Goal: Task Accomplishment & Management: Complete application form

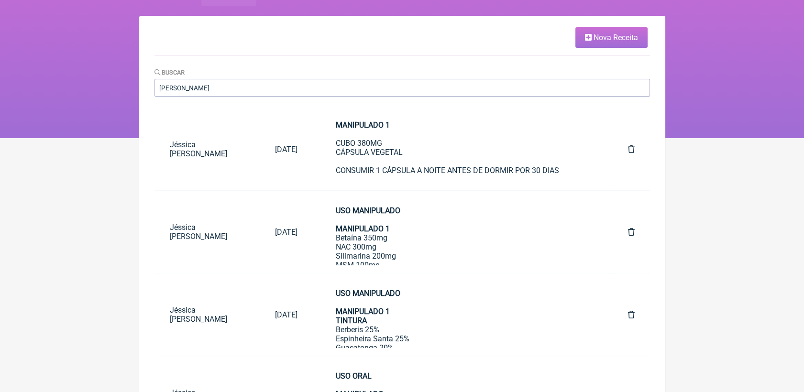
scroll to position [53, 0]
drag, startPoint x: 200, startPoint y: 89, endPoint x: 149, endPoint y: 98, distance: 51.9
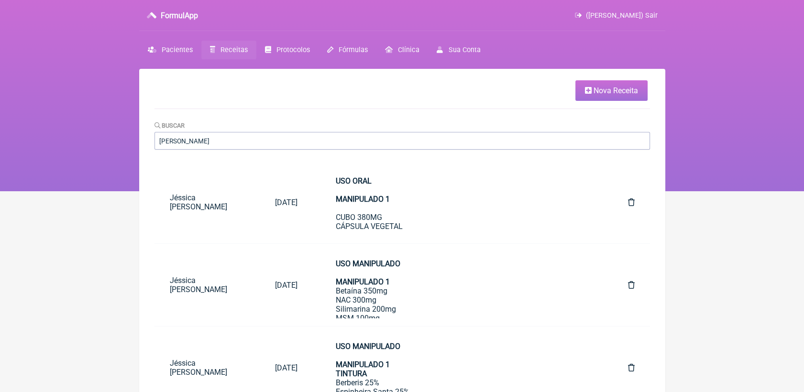
click at [237, 50] on span "Receitas" at bounding box center [233, 50] width 27 height 8
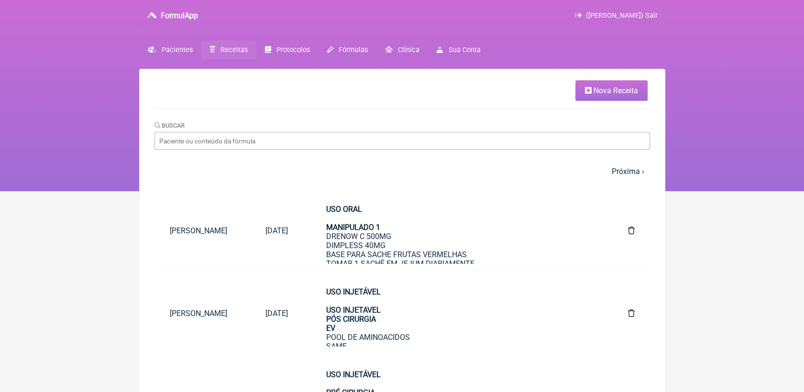
click at [618, 90] on span "Nova Receita" at bounding box center [615, 90] width 44 height 9
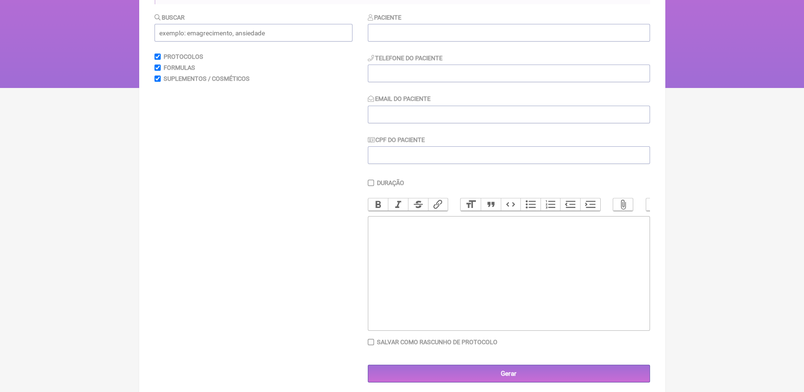
scroll to position [120, 0]
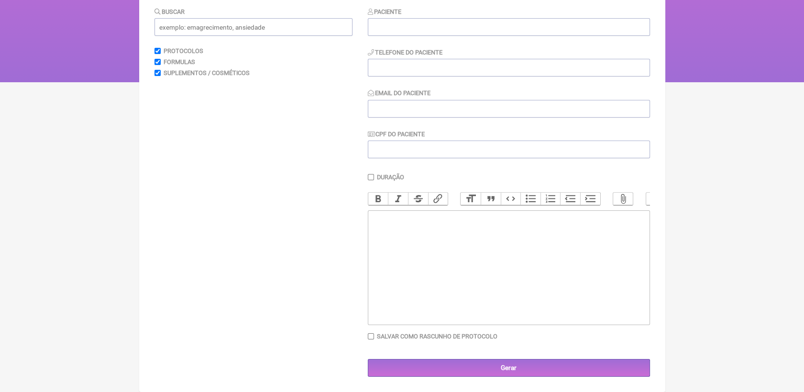
click at [413, 225] on trix-editor at bounding box center [509, 267] width 282 height 115
click at [387, 230] on div "PROTOCOLO CAMILLA IMUNOTERAPIA BG - 1 SESSÃO A CADA 8 SEMANAS" at bounding box center [508, 264] width 272 height 100
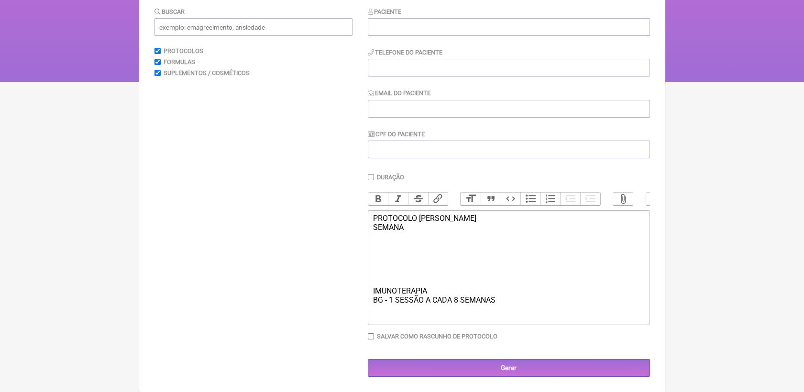
click at [464, 220] on div "PROTOCOLO CAMILLA SEMANA IMUNOTERAPIA BG - 1 SESSÃO A CADA 8 SEMANAS" at bounding box center [508, 264] width 272 height 100
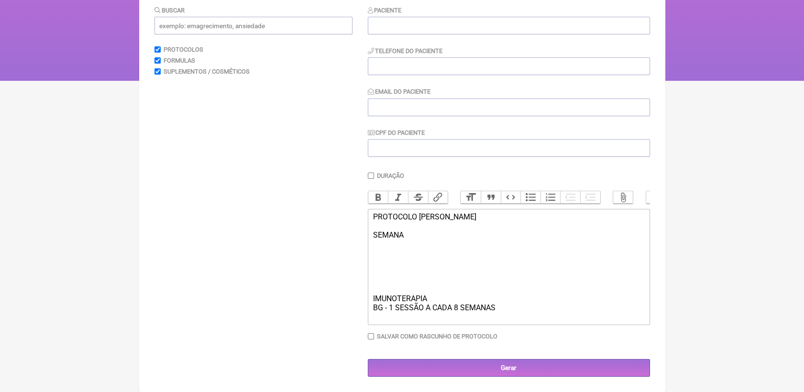
click at [407, 236] on div "PROTOCOLO CAMILLA SEMANA IMUNOTERAPIA BG - 1 SESSÃO A CADA 8 SEMANAS" at bounding box center [508, 266] width 272 height 109
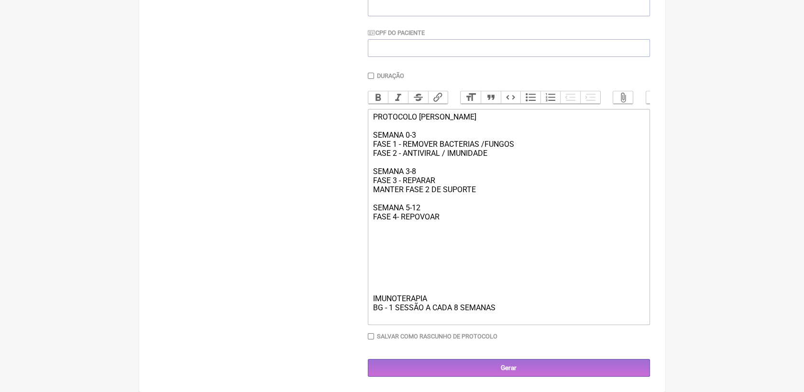
scroll to position [227, 0]
drag, startPoint x: 372, startPoint y: 109, endPoint x: 465, endPoint y: 216, distance: 141.6
click at [465, 216] on div "PROTOCOLO CAMILLA SEMANA 0-3 FASE 1 - REMOVER BACTERIAS /FUNGOS FASE 2 - ANTIVI…" at bounding box center [508, 216] width 272 height 209
click at [380, 91] on button "Bold" at bounding box center [378, 97] width 20 height 12
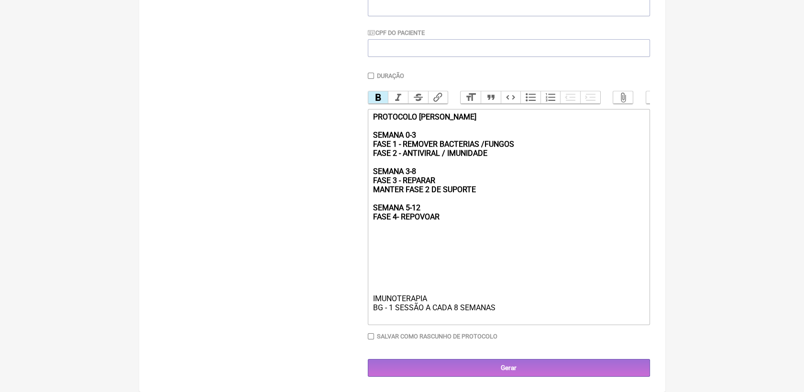
click at [386, 245] on div "PROTOCOLO CAMILLA SEMANA 0-3 FASE 1 - REMOVER BACTERIAS /FUNGOS FASE 2 - ANTIVI…" at bounding box center [508, 216] width 272 height 209
drag, startPoint x: 371, startPoint y: 297, endPoint x: 429, endPoint y: 297, distance: 57.8
click at [429, 297] on trix-editor "PROTOCOLO CAMILLA SEMANA 0-3 FASE 1 - REMOVER BACTERIAS /FUNGOS FASE 2 - ANTIVI…" at bounding box center [509, 217] width 282 height 216
click at [381, 91] on button "Bold" at bounding box center [378, 97] width 20 height 12
click at [452, 259] on div "PROTOCOLO CAMILLA SEMANA 0-3 FASE 1 - REMOVER BACTERIAS /FUNGOS FASE 2 - ANTIVI…" at bounding box center [508, 216] width 272 height 209
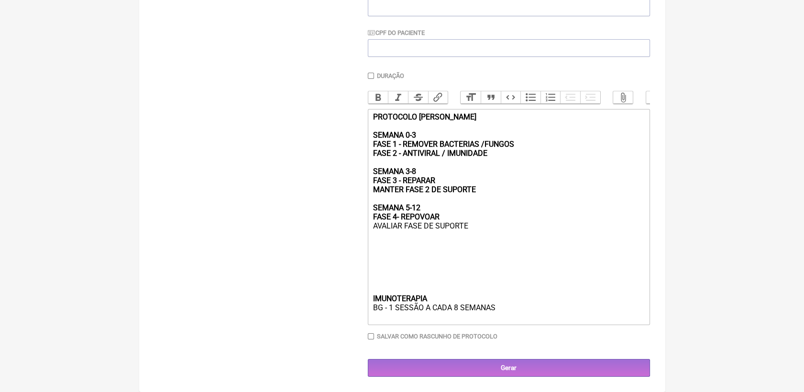
click at [375, 248] on div "PROTOCOLO CAMILLA SEMANA 0-3 FASE 1 - REMOVER BACTERIAS /FUNGOS FASE 2 - ANTIVI…" at bounding box center [508, 216] width 272 height 209
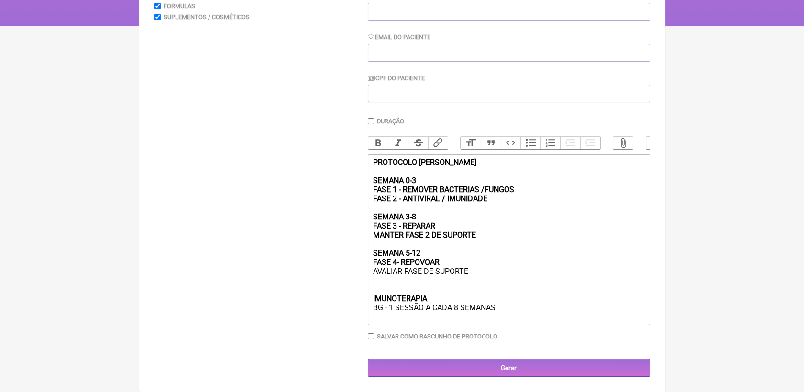
scroll to position [180, 0]
drag, startPoint x: 372, startPoint y: 286, endPoint x: 423, endPoint y: 287, distance: 50.7
click at [423, 287] on div "PROTOCOLO CAMILLA SEMANA 0-3 FASE 1 - REMOVER BACTERIAS /FUNGOS FASE 2 - ANTIVI…" at bounding box center [508, 240] width 272 height 164
click at [379, 137] on button "Bold" at bounding box center [378, 143] width 20 height 12
click at [532, 301] on div "PROTOCOLO CAMILLA SEMANA 0-3 FASE 1 - REMOVER BACTERIAS /FUNGOS FASE 2 - ANTIVI…" at bounding box center [508, 240] width 272 height 164
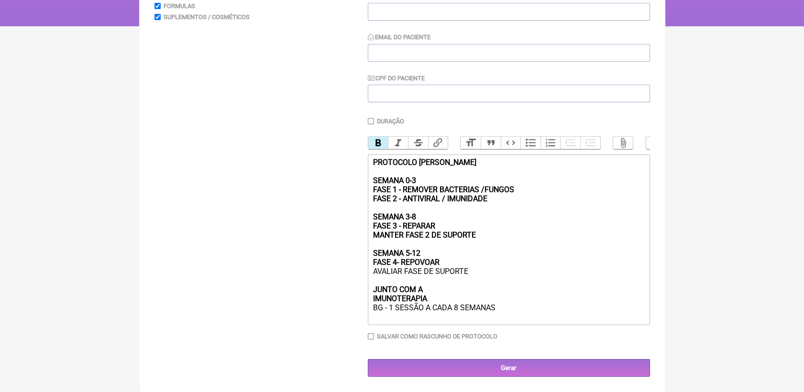
drag, startPoint x: 370, startPoint y: 175, endPoint x: 421, endPoint y: 174, distance: 51.2
click at [421, 174] on trix-editor "PROTOCOLO CAMILLA SEMANA 0-3 FASE 1 - REMOVER BACTERIAS /FUNGOS FASE 2 - ANTIVI…" at bounding box center [509, 239] width 282 height 171
click at [571, 224] on div "PROTOCOLO CAMILLA SEMANA 0-3 FASE 1 - REMOVER BACTERIAS /FUNGOS FASE 2 - ANTIVI…" at bounding box center [508, 240] width 272 height 164
drag, startPoint x: 371, startPoint y: 175, endPoint x: 419, endPoint y: 175, distance: 48.8
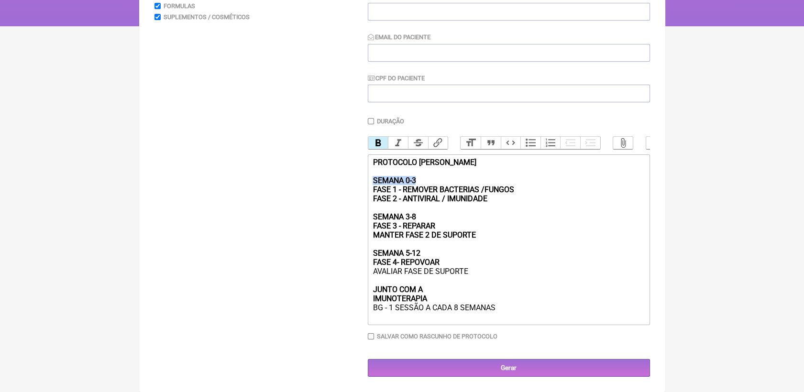
click at [419, 175] on trix-editor "PROTOCOLO CAMILLA SEMANA 0-3 FASE 1 - REMOVER BACTERIAS /FUNGOS FASE 2 - ANTIVI…" at bounding box center [509, 239] width 282 height 171
drag, startPoint x: 400, startPoint y: 185, endPoint x: 518, endPoint y: 186, distance: 118.6
click at [518, 186] on div "PROTOCOLO CAMILLA SEMANA 0-3 FASE 1 - REMOVER BACTERIAS /FUNGOS FASE 2 - ANTIVI…" at bounding box center [508, 240] width 272 height 164
drag, startPoint x: 372, startPoint y: 223, endPoint x: 435, endPoint y: 220, distance: 62.7
click at [435, 220] on strong "PROTOCOLO CAMILLA SEMANA 0-3 FASE 1 - REMOVER BACTERIAS /FUNGOS FASE 2 - ANTIVI…" at bounding box center [442, 212] width 141 height 109
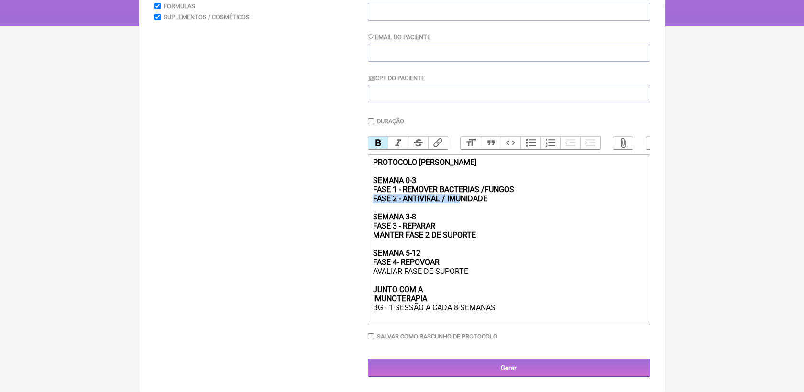
drag, startPoint x: 368, startPoint y: 196, endPoint x: 463, endPoint y: 197, distance: 95.1
click at [463, 197] on trix-editor "PROTOCOLO CAMILLA SEMANA 0-3 FASE 1 - REMOVER BACTERIAS /FUNGOS FASE 2 - ANTIVI…" at bounding box center [509, 239] width 282 height 171
click at [525, 225] on div "PROTOCOLO CAMILLA SEMANA 0-3 FASE 1 - REMOVER BACTERIAS /FUNGOS FASE 2 - ANTIVI…" at bounding box center [508, 240] width 272 height 164
click at [410, 251] on strong "PROTOCOLO CAMILLA SEMANA 0-3 FASE 1 - REMOVER BACTERIAS /FUNGOS FASE 2 - ANTIVI…" at bounding box center [442, 212] width 141 height 109
click at [415, 214] on strong "PROTOCOLO CAMILLA SEMANA 0-3 FASE 1 - REMOVER BACTERIAS /FUNGOS FASE 2 - ANTIVI…" at bounding box center [442, 212] width 141 height 109
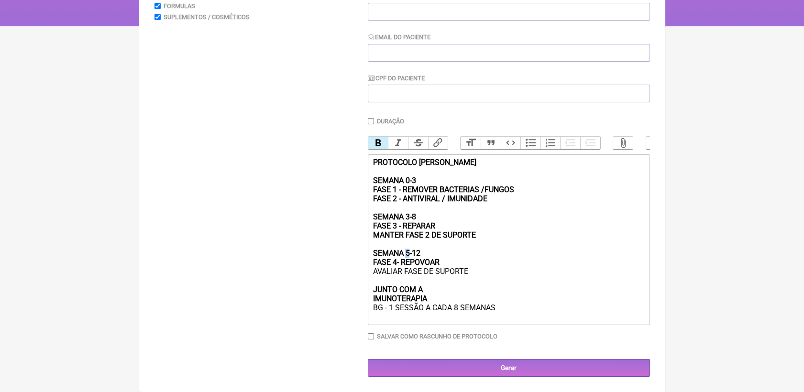
click at [409, 252] on strong "PROTOCOLO CAMILLA SEMANA 0-3 FASE 1 - REMOVER BACTERIAS /FUNGOS FASE 2 - ANTIVI…" at bounding box center [442, 212] width 141 height 109
click at [424, 251] on div "PROTOCOLO CAMILLA SEMANA 0-3 FASE 1 - REMOVER BACTERIAS /FUNGOS FASE 2 - ANTIVI…" at bounding box center [508, 240] width 272 height 164
click at [415, 216] on strong "PROTOCOLO CAMILLA SEMANA 0-3 FASE 1 - REMOVER BACTERIAS /FUNGOS FASE 2 - ANTIVI…" at bounding box center [442, 212] width 141 height 109
drag, startPoint x: 361, startPoint y: 268, endPoint x: 420, endPoint y: 263, distance: 59.0
click at [420, 263] on form "Buscar Protocolos Formulas Suplementos / Cosméticos Paciente Telefone do Pacien…" at bounding box center [401, 164] width 495 height 426
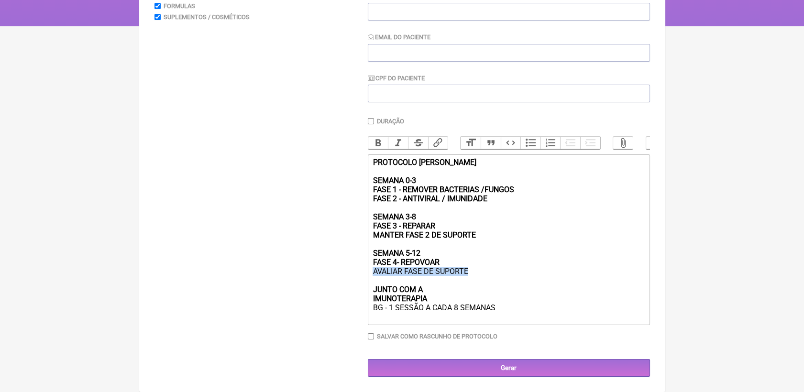
drag, startPoint x: 372, startPoint y: 270, endPoint x: 467, endPoint y: 269, distance: 95.1
click at [467, 269] on div "PROTOCOLO CAMILLA SEMANA 0-3 FASE 1 - REMOVER BACTERIAS /FUNGOS FASE 2 - ANTIVI…" at bounding box center [508, 240] width 272 height 164
click at [574, 295] on div "PROTOCOLO CAMILLA SEMANA 0-3 FASE 1 - REMOVER BACTERIAS /FUNGOS FASE 2 - ANTIVI…" at bounding box center [508, 240] width 272 height 164
drag, startPoint x: 371, startPoint y: 300, endPoint x: 458, endPoint y: 296, distance: 86.6
click at [458, 296] on trix-editor "PROTOCOLO CAMILLA SEMANA 0-3 FASE 1 - REMOVER BACTERIAS /FUNGOS FASE 2 - ANTIVI…" at bounding box center [509, 239] width 282 height 171
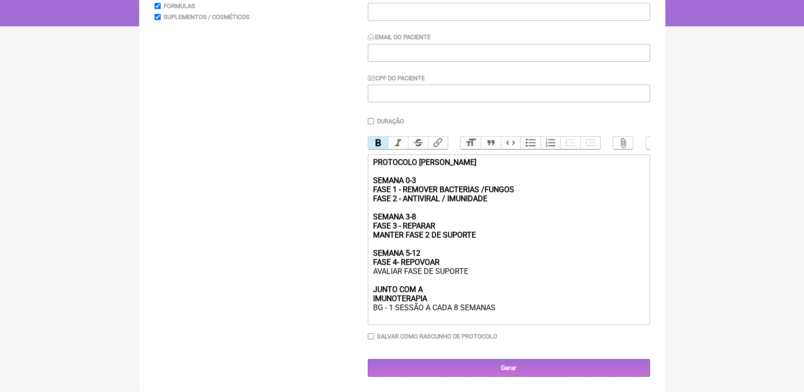
click at [427, 320] on div "PROTOCOLO CAMILLA SEMANA 0-3 FASE 1 - REMOVER BACTERIAS /FUNGOS FASE 2 - ANTIVI…" at bounding box center [508, 240] width 272 height 164
click at [440, 158] on strong "PROTOCOLO CAMILLA SEMANA 0-3 FASE 1 - REMOVER BACTERIAS /FUNGOS FASE 2 - ANTIVI…" at bounding box center [442, 212] width 141 height 109
type trix-editor "<div><strong>PROTOCOLO CAMILA<br><br>SEMANA 0-3<br>FASE 1 - REMOVER BACTERIAS /…"
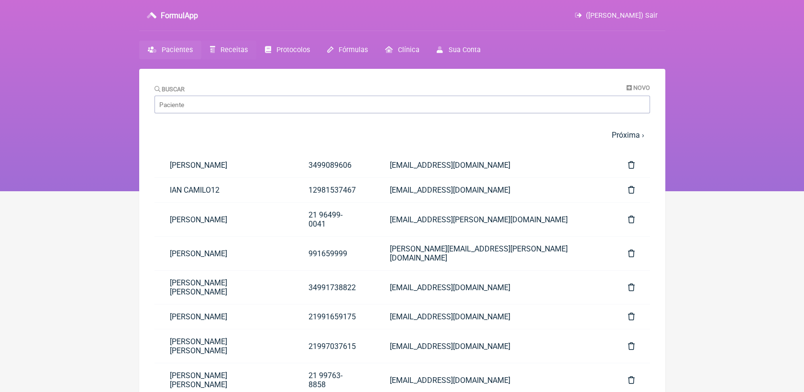
click at [221, 50] on span "Receitas" at bounding box center [233, 50] width 27 height 8
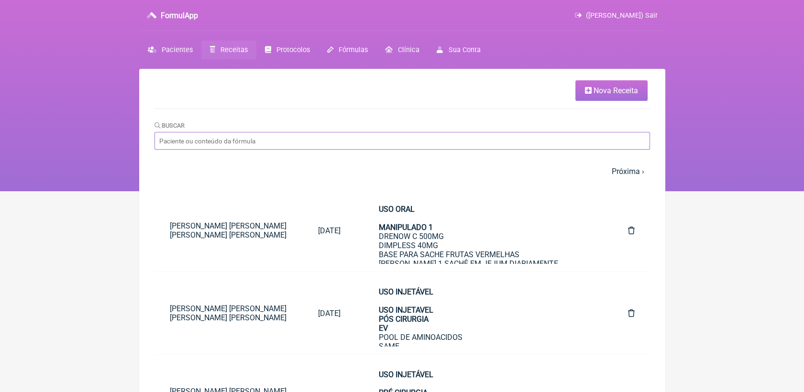
click at [264, 140] on input "Buscar" at bounding box center [401, 141] width 495 height 18
type input "CLEBER"
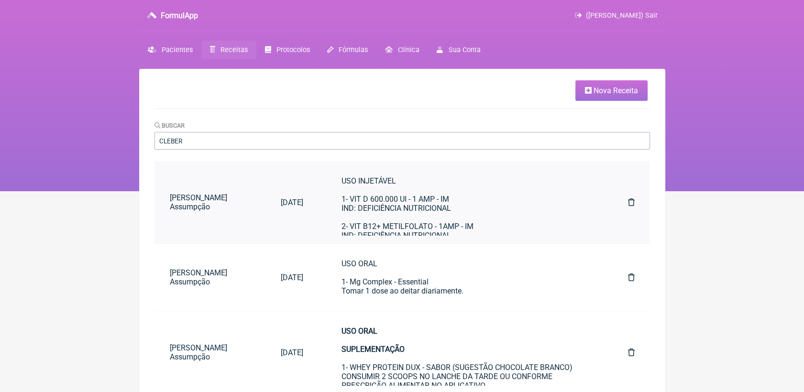
click at [375, 220] on div "USO INJETÁVEL 1- VIT D 600.000 UI - 1 AMP - IM IND: DEFICIÊNCIA NUTRICIONAL 2- …" at bounding box center [465, 212] width 248 height 73
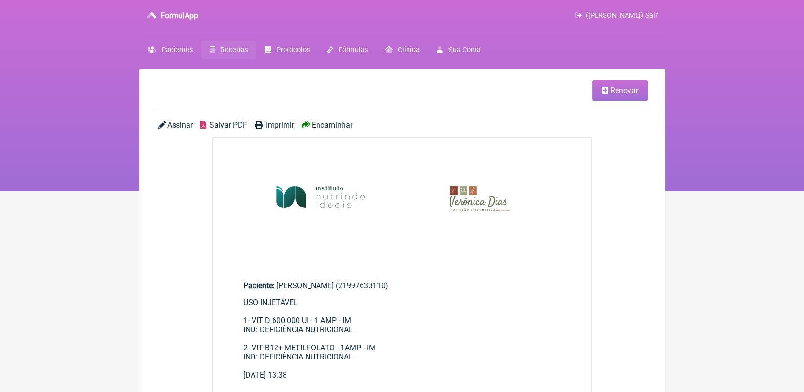
click at [604, 91] on icon at bounding box center [604, 91] width 7 height 8
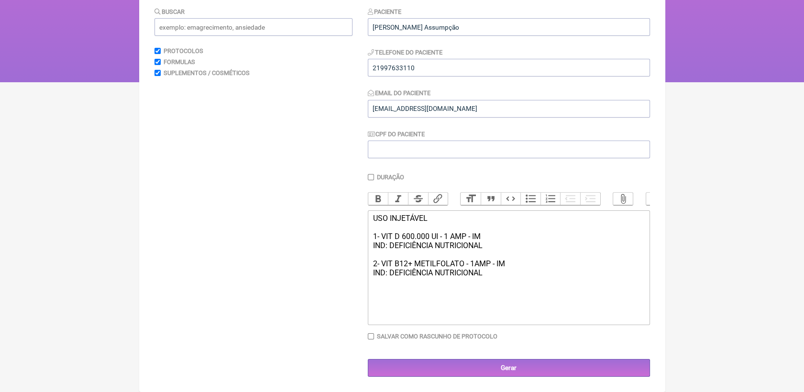
scroll to position [120, 0]
click at [372, 216] on div "USO INJETÁVEL 1- VIT D 600.000 UI - 1 AMP - IM IND: DEFICIÊNCIA NUTRICIONAL 2- …" at bounding box center [508, 250] width 272 height 73
drag, startPoint x: 396, startPoint y: 216, endPoint x: 511, endPoint y: 274, distance: 128.3
click at [511, 274] on div "USO INJETÁVEL 1- VIT D 600.000 UI - 1 AMP - IM IND: DEFICIÊNCIA NUTRICIONAL 2- …" at bounding box center [508, 250] width 272 height 73
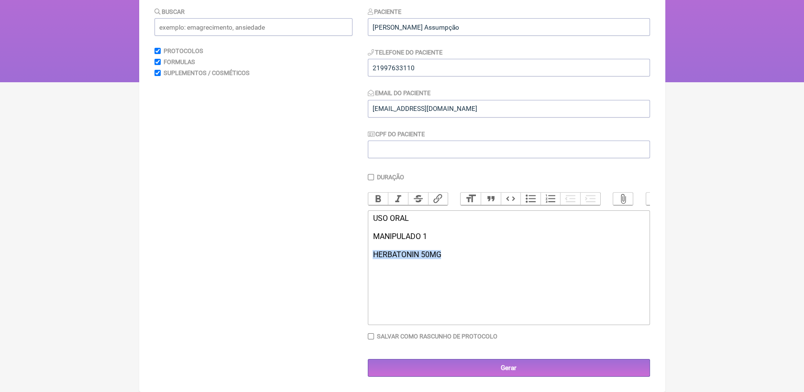
drag, startPoint x: 440, startPoint y: 257, endPoint x: 373, endPoint y: 255, distance: 66.5
click at [373, 255] on div "USO ORAL MANIPULADO 1 HERBATONIN 50MG" at bounding box center [508, 246] width 272 height 64
paste trix-editor "<div>USO ORAL<br><br>MANIPULADO 1<br><br>RelaxPLX 200mg<br>HERBATONIN 50MG<br>L…"
click at [373, 244] on div "USO ORAL MANIPULADO 1 RelaxPLX 200mg HERBATONIN 50MG L- TEANINA 100mg" at bounding box center [508, 255] width 272 height 82
click at [400, 278] on div "USO ORAL MANIPULADO 1 RelaxPLX 200mg HERBATONIN 50MG L- TEANINA 100mg" at bounding box center [508, 250] width 272 height 73
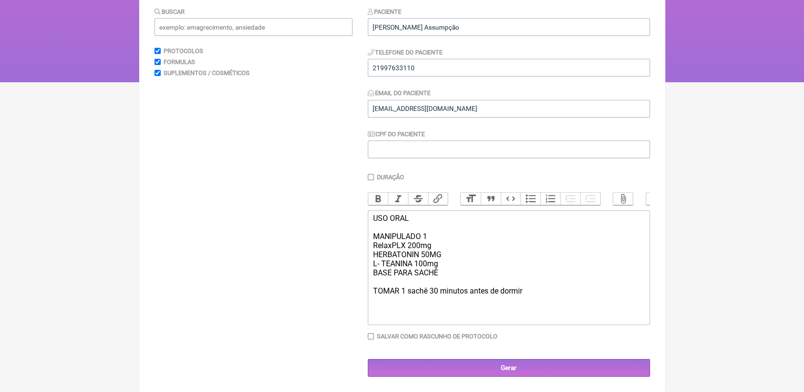
click at [428, 294] on div "USO ORAL MANIPULADO 1 RelaxPLX 200mg HERBATONIN 50MG L- TEANINA 100mg BASE PARA…" at bounding box center [508, 259] width 272 height 91
drag, startPoint x: 371, startPoint y: 218, endPoint x: 407, endPoint y: 209, distance: 37.1
click at [435, 237] on trix-editor "USO ORAL MANIPULADO 1 RelaxPLX 200mg HERBATONIN 50MG L- TEANINA 100mg BASE PARA…" at bounding box center [509, 267] width 282 height 115
click at [384, 193] on button "Bold" at bounding box center [378, 199] width 20 height 12
click at [414, 308] on div "USO ORAL MANIPULADO 1 RelaxPLX 200mg HERBATONIN 50MG L- TEANINA 100mg BASE PARA…" at bounding box center [508, 264] width 272 height 100
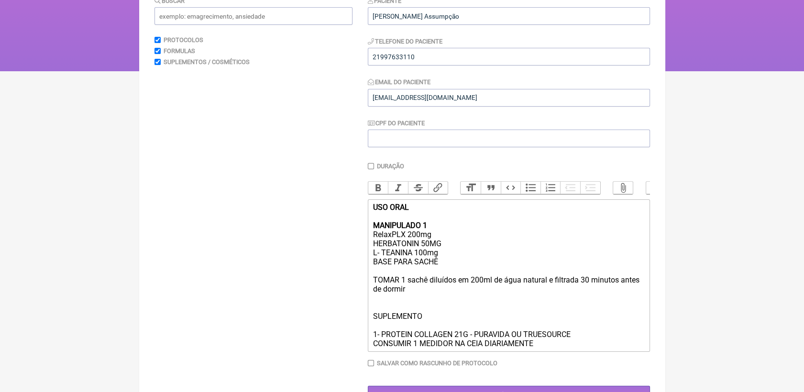
type trix-editor "<div><strong>USO ORAL<br><br>MANIPULADO 1</strong><br>RelaxPLX 200mg<br>HERBATO…"
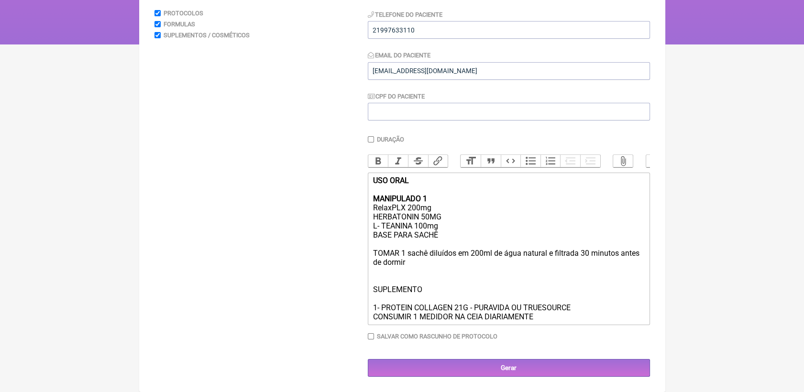
scroll to position [162, 0]
drag, startPoint x: 371, startPoint y: 290, endPoint x: 575, endPoint y: 305, distance: 204.7
click at [575, 305] on trix-editor "USO ORAL MANIPULADO 1 RelaxPLX 200mg HERBATONIN 50MG L- TEANINA 100mg BASE PARA…" at bounding box center [509, 249] width 282 height 153
click at [376, 155] on button "Bold" at bounding box center [378, 161] width 20 height 12
click at [599, 314] on div "USO ORAL MANIPULADO 1 RelaxPLX 200mg HERBATONIN 50MG L- TEANINA 100mg BASE PARA…" at bounding box center [508, 248] width 272 height 145
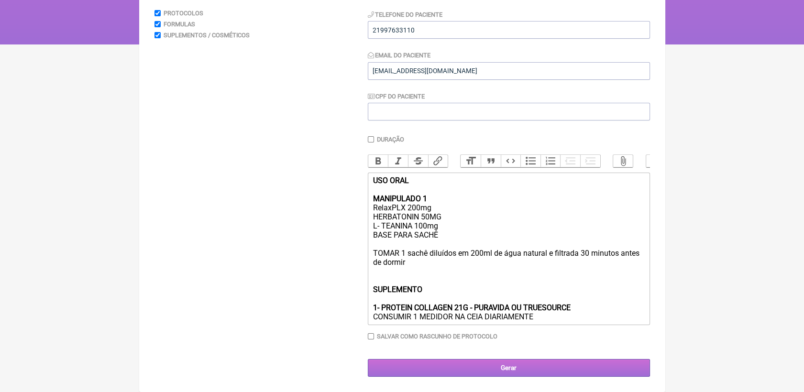
click at [537, 373] on input "Gerar" at bounding box center [509, 368] width 282 height 18
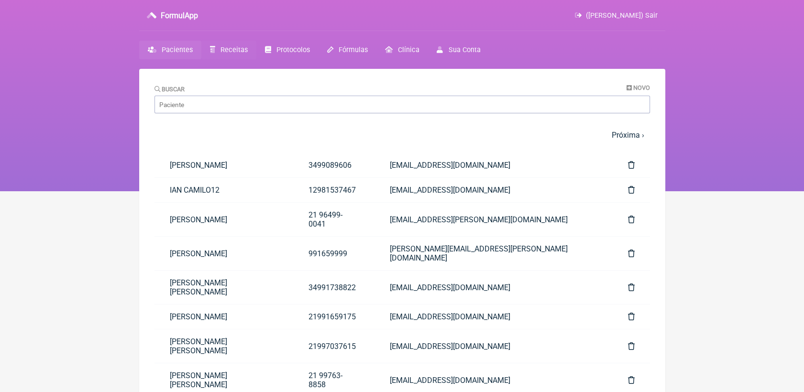
click at [241, 45] on link "Receitas" at bounding box center [228, 50] width 55 height 19
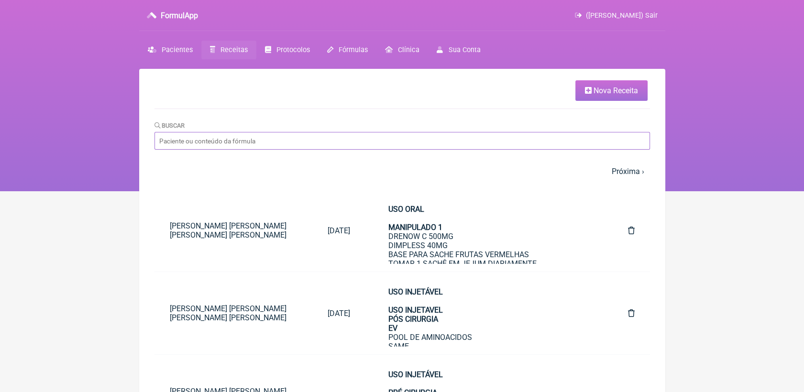
click at [344, 139] on input "Buscar" at bounding box center [401, 141] width 495 height 18
type input "ANDREA"
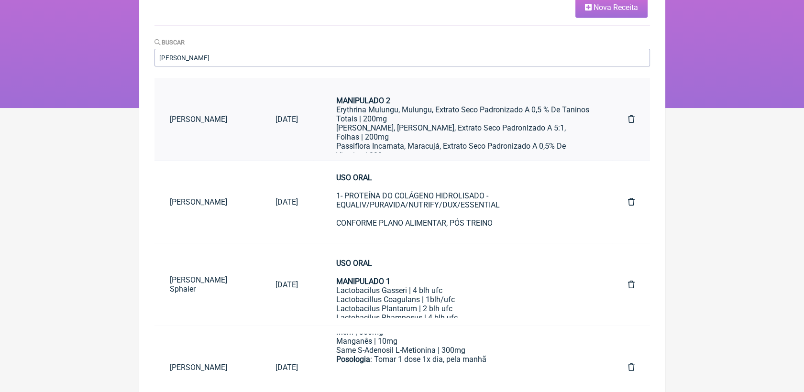
scroll to position [53, 0]
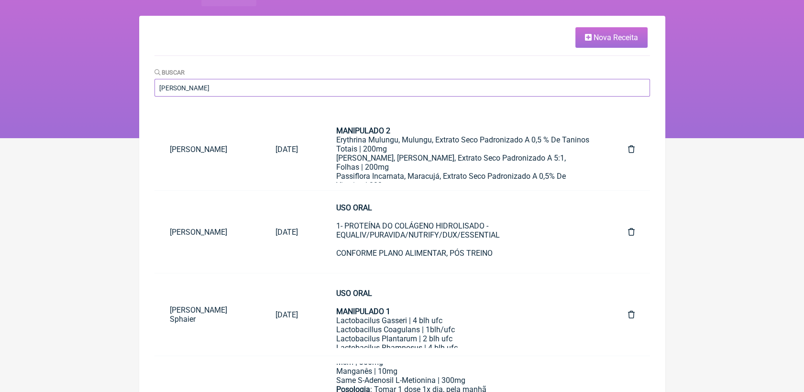
drag, startPoint x: 191, startPoint y: 91, endPoint x: 141, endPoint y: 93, distance: 50.2
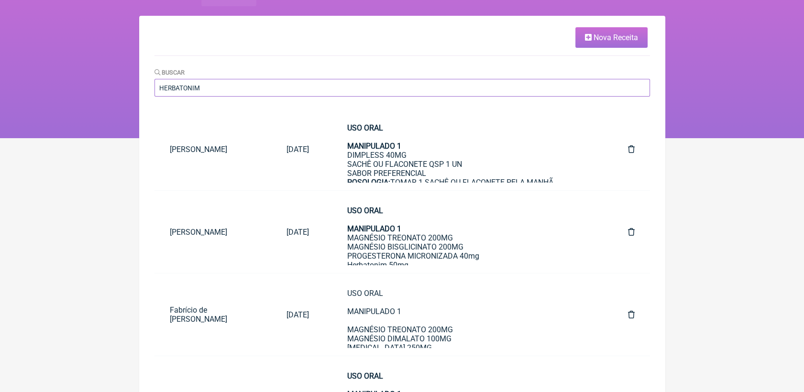
click at [266, 91] on input "HERBATONIM" at bounding box center [401, 88] width 495 height 18
type input "HERBATONI"
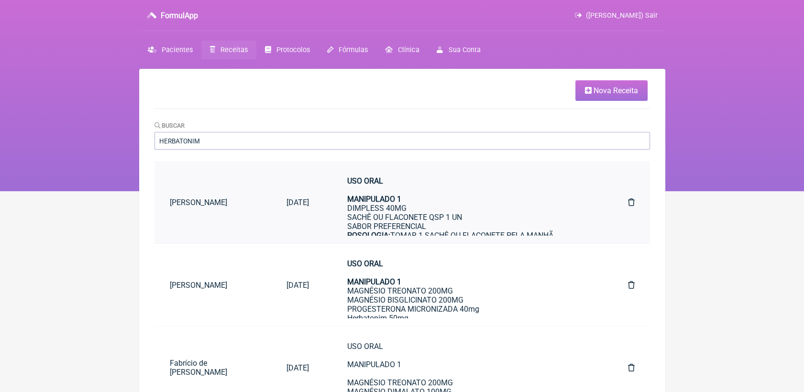
click at [419, 215] on div "USO ORAL MANIPULADO 1 DIMPLESS 40MG SACHÊ OU FLACONETE QSP 1 UN SABOR PREFERENC…" at bounding box center [468, 226] width 242 height 100
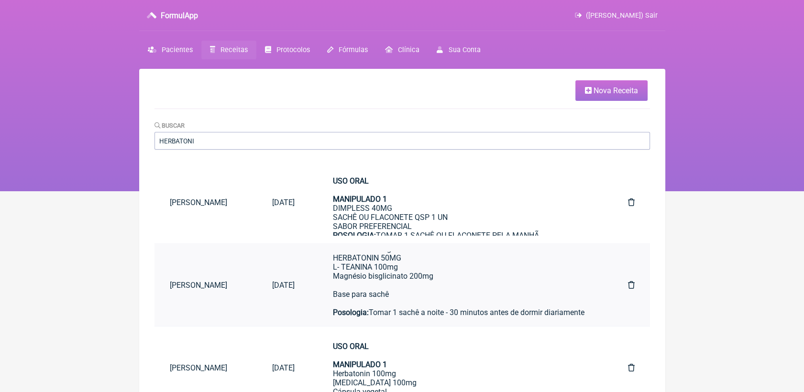
scroll to position [106, 0]
click at [465, 295] on div "USO ORAL MANIPULADO 1 Venolim 75mg Drenow C 500mg POSOLOGIA: TOMAR 1 dose PELA …" at bounding box center [461, 275] width 256 height 245
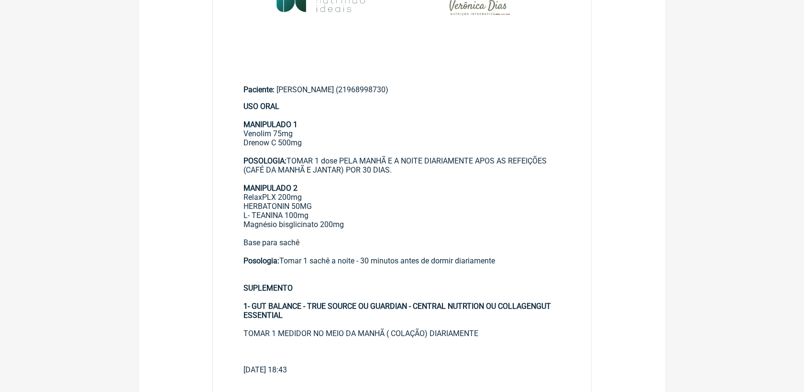
scroll to position [212, 0]
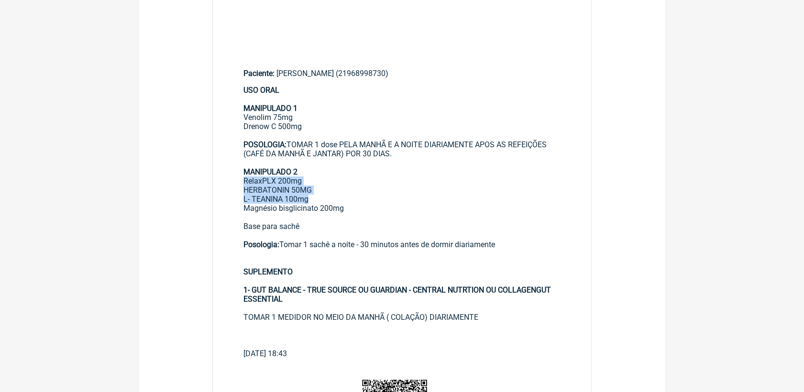
drag, startPoint x: 243, startPoint y: 184, endPoint x: 348, endPoint y: 205, distance: 106.7
click at [348, 205] on div "USO ORAL MANIPULADO 1 Venolim 75mg Drenow C 500mg POSOLOGIA: TOMAR 1 dose PELA …" at bounding box center [401, 208] width 317 height 245
copy div "RelaxPLX 200mg HERBATONIN 50MG L- TEANINA 100mg"
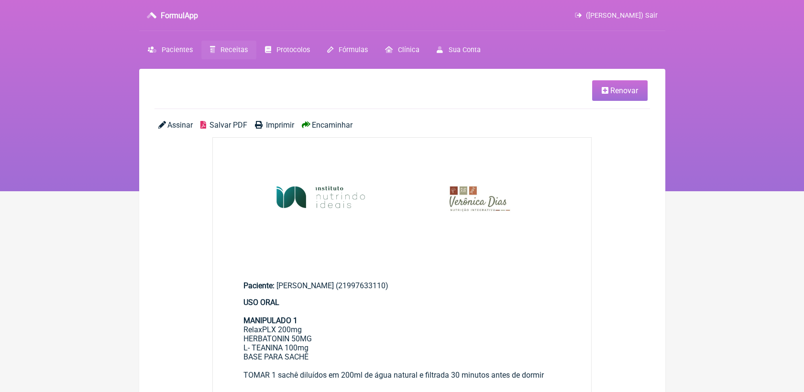
click at [233, 123] on span "Salvar PDF" at bounding box center [228, 124] width 38 height 9
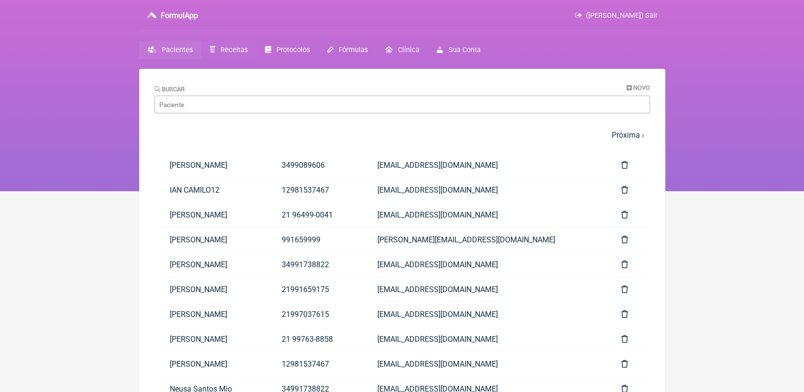
click at [234, 53] on span "Receitas" at bounding box center [233, 50] width 27 height 8
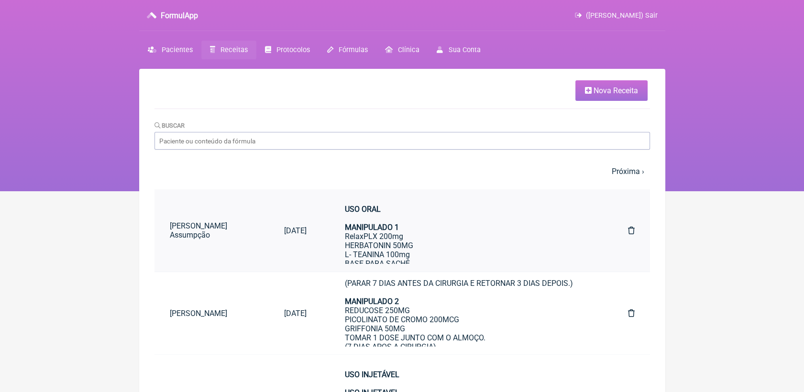
scroll to position [159, 0]
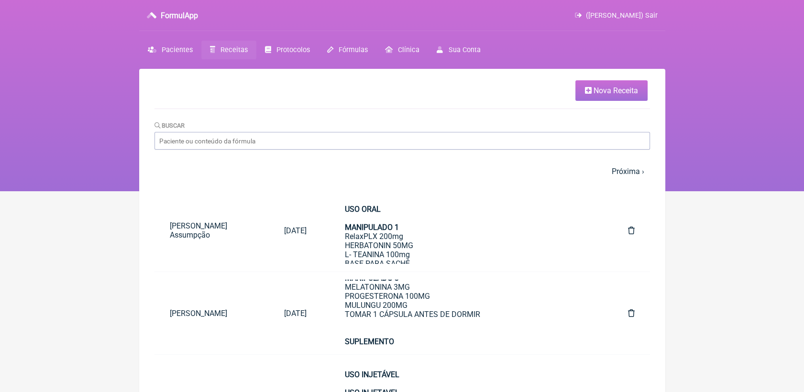
click at [603, 87] on span "Nova Receita" at bounding box center [615, 90] width 44 height 9
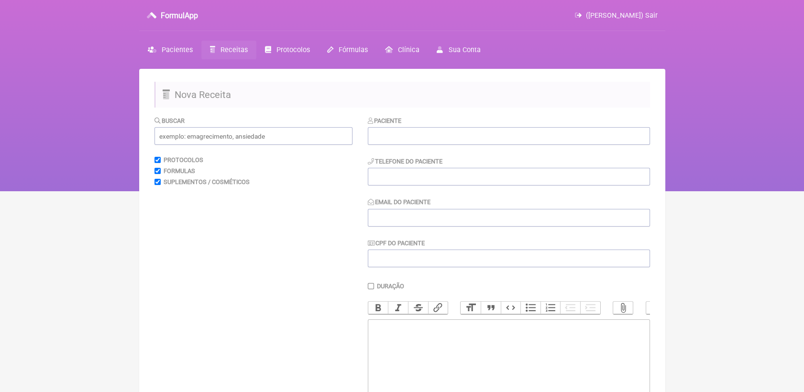
click at [448, 344] on trix-editor at bounding box center [509, 376] width 282 height 115
paste trix-editor "Cápsulas gastroresistentes – 60 cápsulas<br>Posologia: 1 cápsula, 2x/dia, 30 mi…"
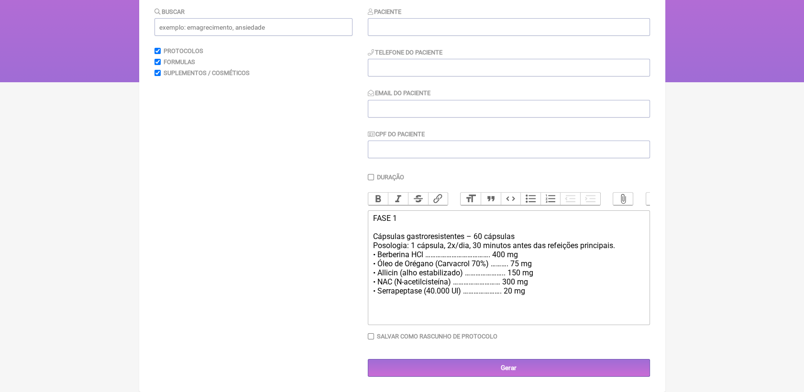
scroll to position [120, 0]
click at [562, 302] on trix-editor "FASE 1 Cápsulas gastroresistentes – 60 cápsulas Posologia: 1 cápsula, 2x/dia, 3…" at bounding box center [509, 267] width 282 height 115
paste trix-editor "<div>FASE 1<br><br>Cápsulas gastroresistentes – 60 cápsulas<br>Posologia: 1 cáp…"
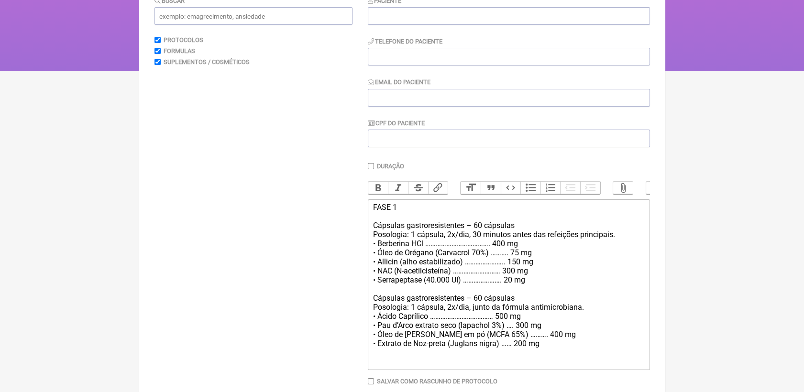
paste trix-editor "<lor>IPSU 6<do><si>Ametcons adipiscingelitsed – 51 doeiusmo<te>Incididun: 0 utl…"
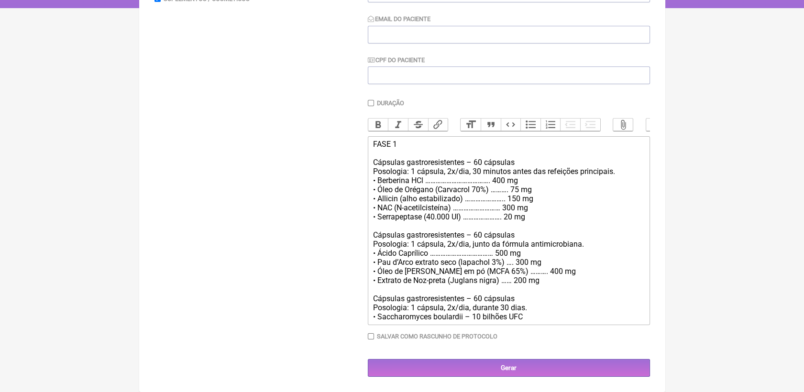
scroll to position [199, 0]
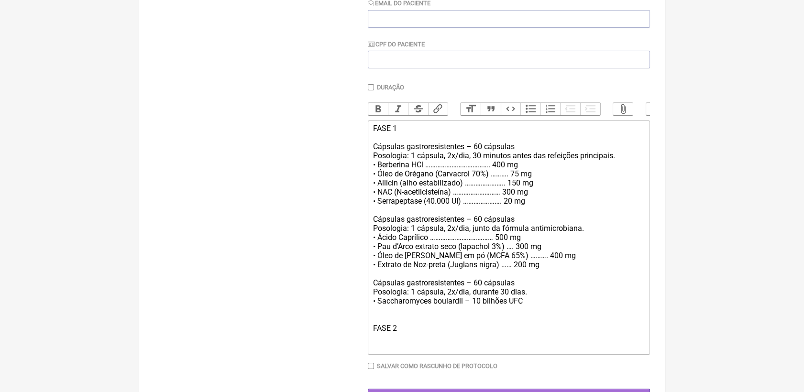
paste trix-editor "<lor>IPSU 5<do><si>Ametcons adipiscingelitsed – 74 doeiusmo<te>Incididun: 7 utl…"
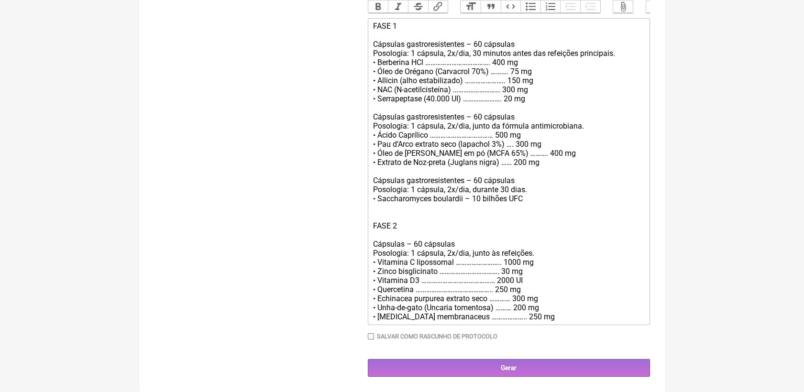
scroll to position [321, 0]
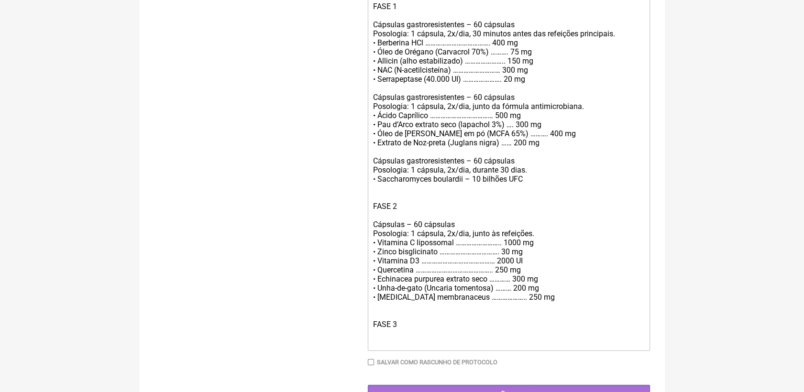
paste trix-editor "<lor>IPSU 5<do><si>Ametcons adipiscingelitsed – 74 doeiusmo<te>Incididun: 7 utl…"
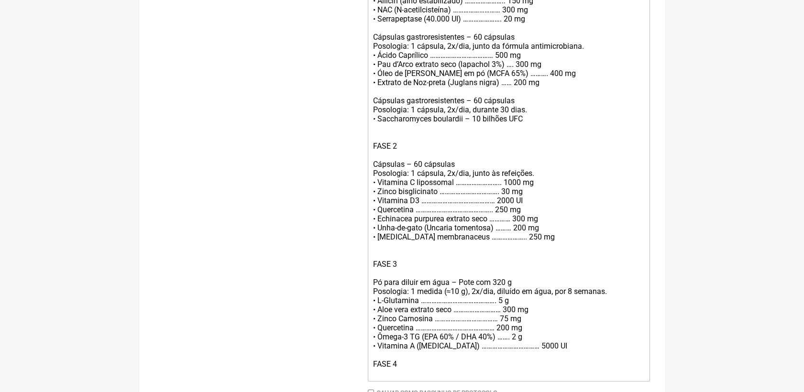
scroll to position [390, 0]
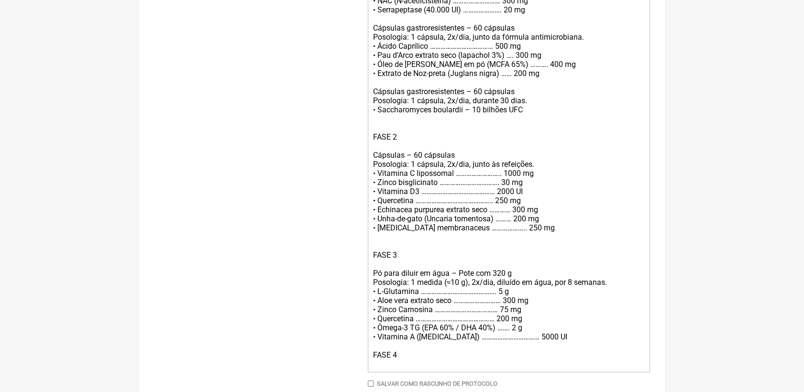
paste trix-editor "Sachês gastroresistentes – 30 sachês<br>Posologia: 1 sachê ao dia, em [GEOGRAPH…"
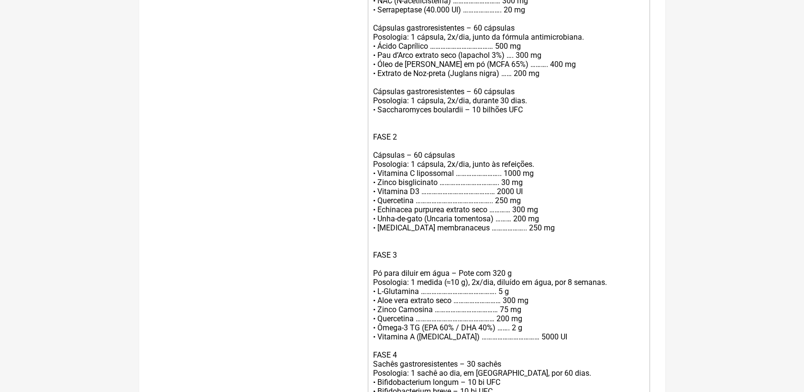
click at [595, 352] on div "FASE 1 Cápsulas gastroresistentes – 60 cápsulas Posologia: 1 cápsula, 2x/dia, 3…" at bounding box center [508, 196] width 272 height 527
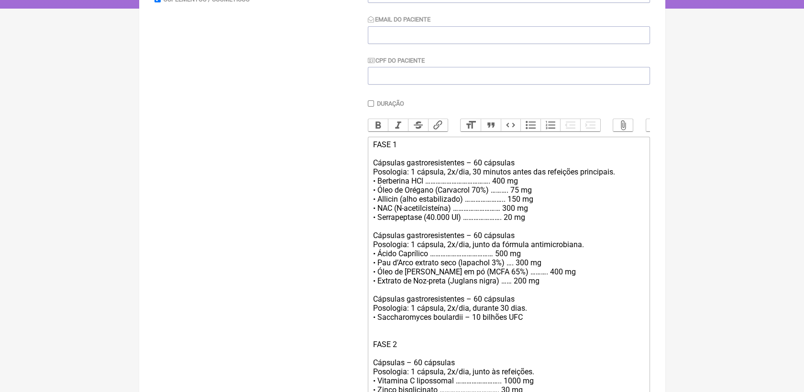
scroll to position [236, 0]
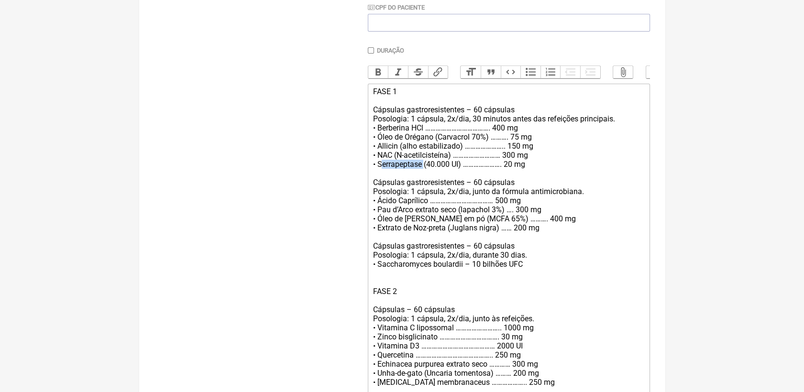
drag, startPoint x: 377, startPoint y: 178, endPoint x: 422, endPoint y: 178, distance: 44.9
click at [422, 178] on div "FASE 1 Cápsulas gastroresistentes – 60 cápsulas Posologia: 1 cápsula, 2x/dia, 3…" at bounding box center [508, 350] width 272 height 527
drag, startPoint x: 429, startPoint y: 177, endPoint x: 458, endPoint y: 177, distance: 28.7
click at [458, 177] on div "FASE 1 Cápsulas gastroresistentes – 60 cápsulas Posologia: 1 cápsula, 2x/dia, 3…" at bounding box center [508, 350] width 272 height 527
drag, startPoint x: 472, startPoint y: 148, endPoint x: 486, endPoint y: 149, distance: 13.9
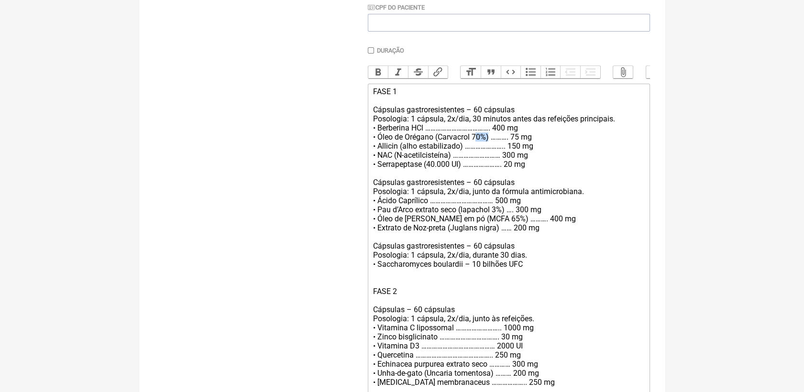
click at [486, 149] on div "FASE 1 Cápsulas gastroresistentes – 60 cápsulas Posologia: 1 cápsula, 2x/dia, 3…" at bounding box center [508, 350] width 272 height 527
click at [599, 251] on div "FASE 1 Cápsulas gastroresistentes – 60 cápsulas Posologia: 1 cápsula, 2x/dia, 3…" at bounding box center [508, 350] width 272 height 527
drag, startPoint x: 373, startPoint y: 280, endPoint x: 470, endPoint y: 277, distance: 97.6
click at [470, 277] on div "FASE 1 Cápsulas gastroresistentes – 60 cápsulas Posologia: 1 cápsula, 2x/dia, 3…" at bounding box center [508, 350] width 272 height 527
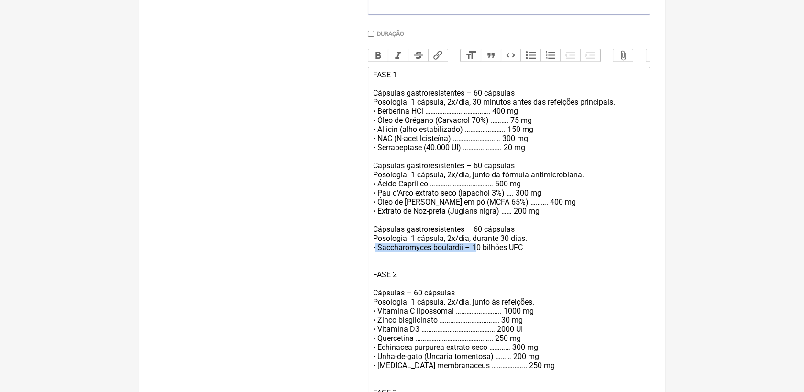
scroll to position [183, 0]
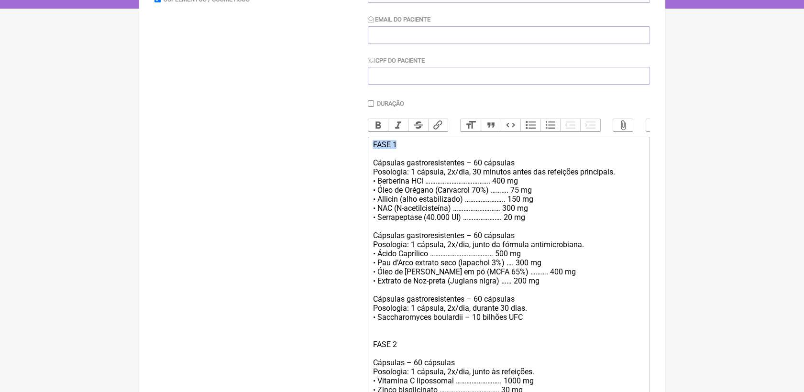
drag, startPoint x: 372, startPoint y: 157, endPoint x: 411, endPoint y: 157, distance: 38.7
click at [377, 128] on button "Bold" at bounding box center [378, 125] width 20 height 12
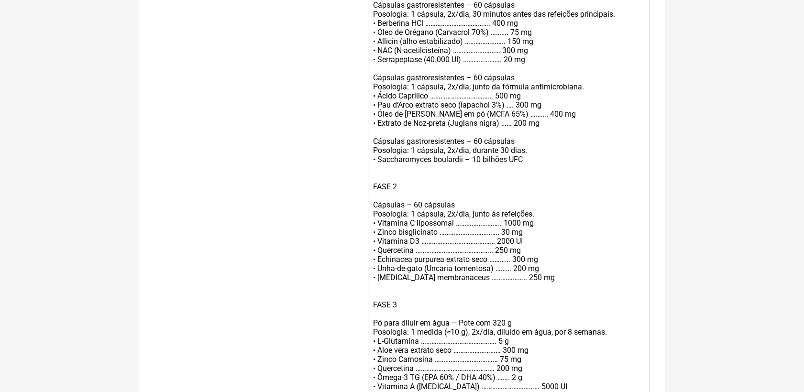
scroll to position [342, 0]
drag, startPoint x: 373, startPoint y: 201, endPoint x: 406, endPoint y: 178, distance: 40.2
click at [412, 201] on div "FASE 1 Cápsulas gastroresistentes – 60 cápsulas Posologia: 1 cápsula, 2x/dia, 3…" at bounding box center [508, 244] width 272 height 527
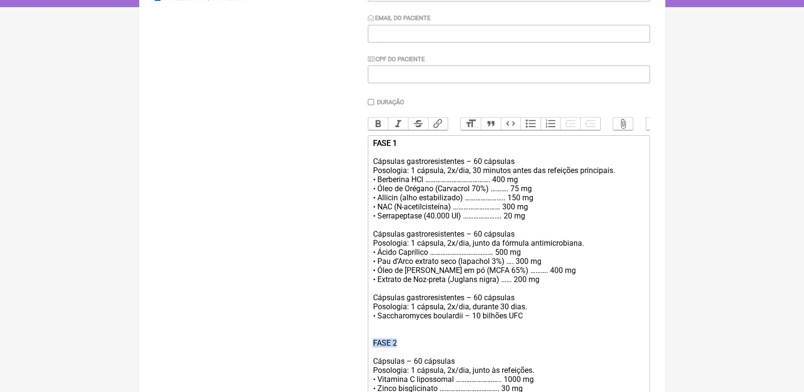
scroll to position [183, 0]
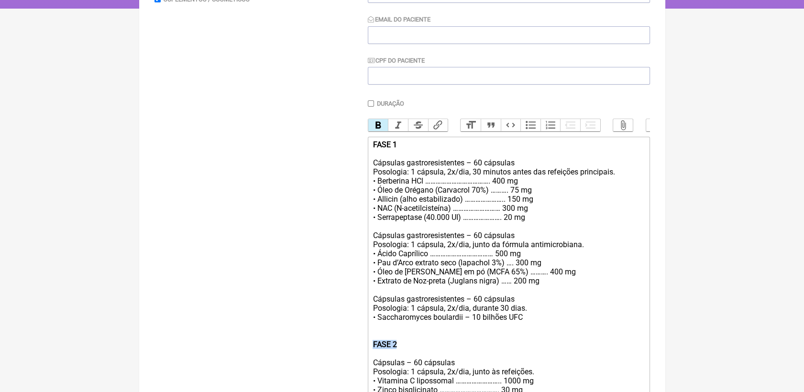
click at [380, 126] on button "Bold" at bounding box center [378, 125] width 20 height 12
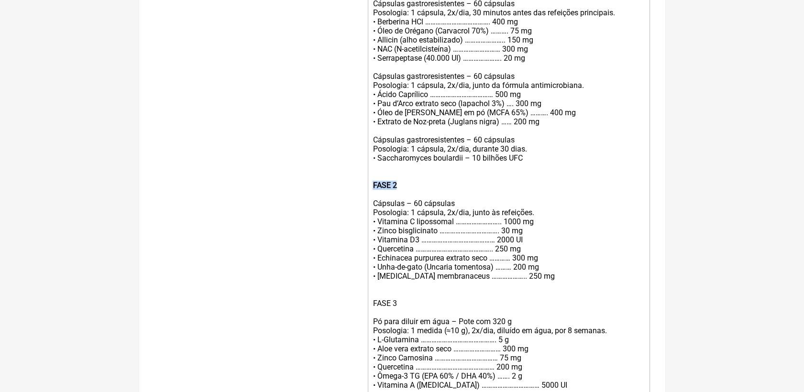
scroll to position [395, 0]
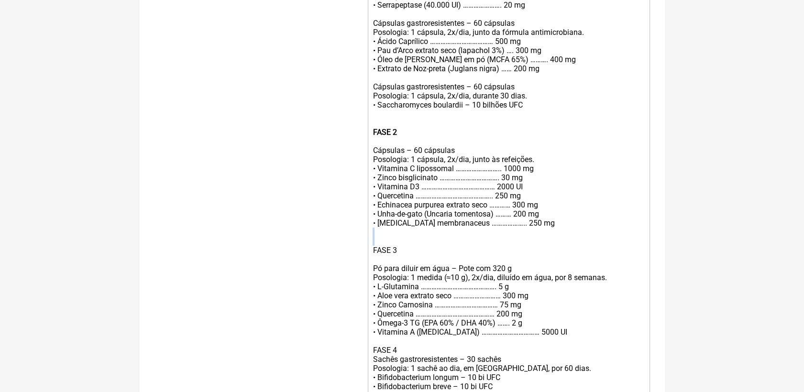
drag, startPoint x: 373, startPoint y: 269, endPoint x: 403, endPoint y: 266, distance: 30.3
click at [403, 266] on div "FASE 1 Cápsulas gastroresistentes – 60 cápsulas Posologia: 1 cápsula, 2x/dia, 3…" at bounding box center [508, 191] width 272 height 527
drag, startPoint x: 404, startPoint y: 267, endPoint x: 372, endPoint y: 270, distance: 32.2
click at [372, 270] on div "FASE 1 Cápsulas gastroresistentes – 60 cápsulas Posologia: 1 cápsula, 2x/dia, 3…" at bounding box center [508, 191] width 272 height 527
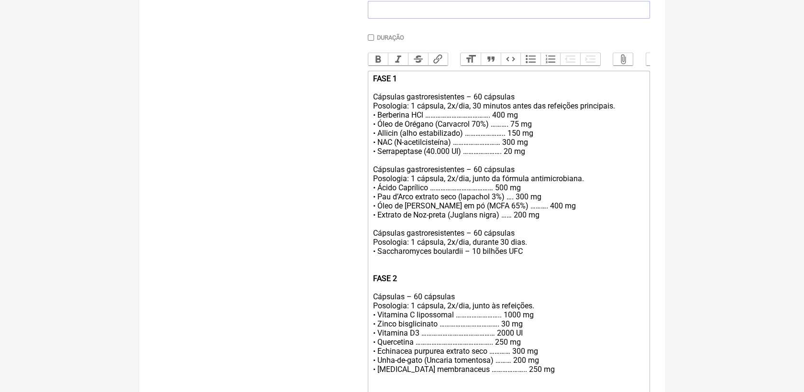
scroll to position [183, 0]
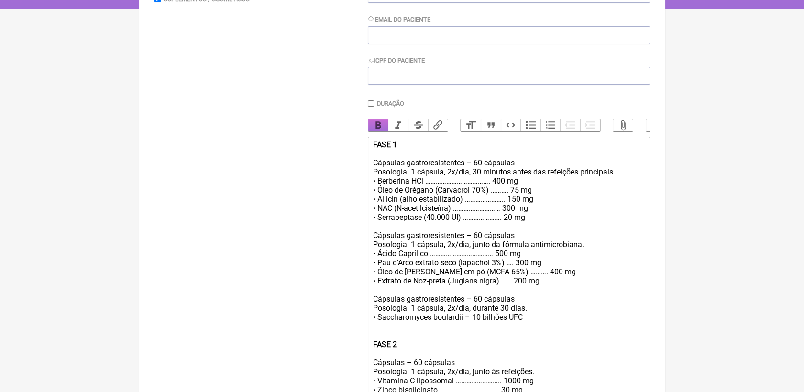
click at [377, 126] on button "Bold" at bounding box center [378, 125] width 20 height 12
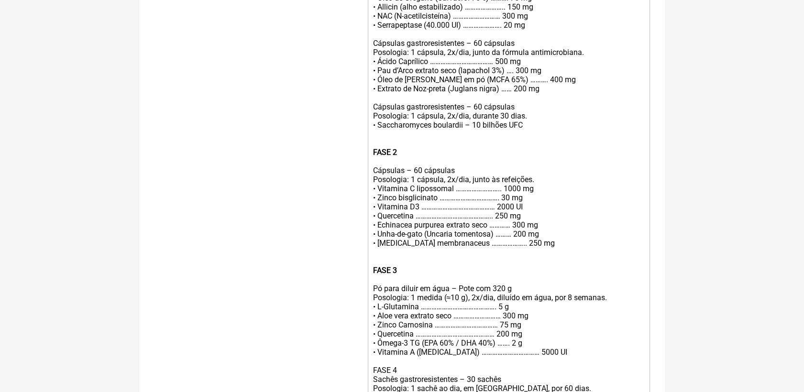
scroll to position [395, 0]
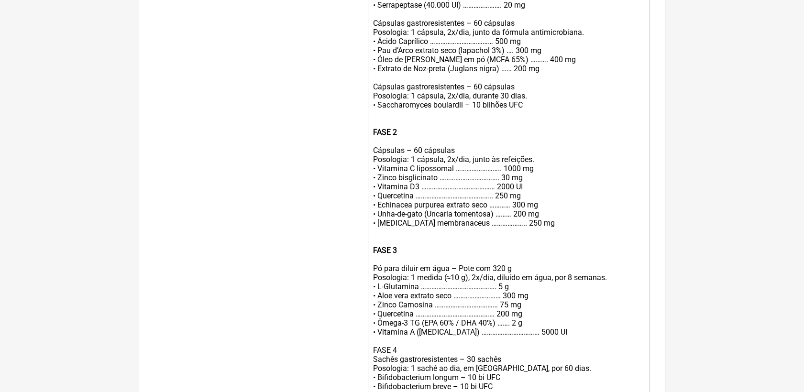
click at [557, 258] on div "FASE 1 Cápsulas gastroresistentes – 60 cápsulas Posologia: 1 cápsula, 2x/dia, 3…" at bounding box center [508, 191] width 272 height 527
drag, startPoint x: 371, startPoint y: 197, endPoint x: 524, endPoint y: 198, distance: 152.5
click at [524, 198] on trix-editor "FASE 1 Cápsulas gastroresistentes – 60 cápsulas Posologia: 1 cápsula, 2x/dia, 3…" at bounding box center [509, 191] width 282 height 534
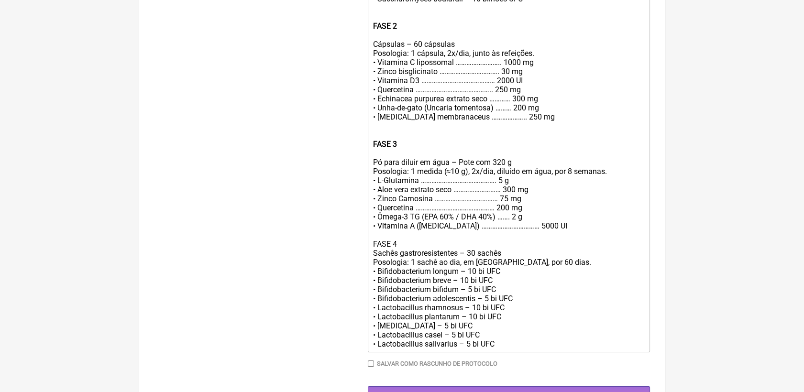
scroll to position [555, 0]
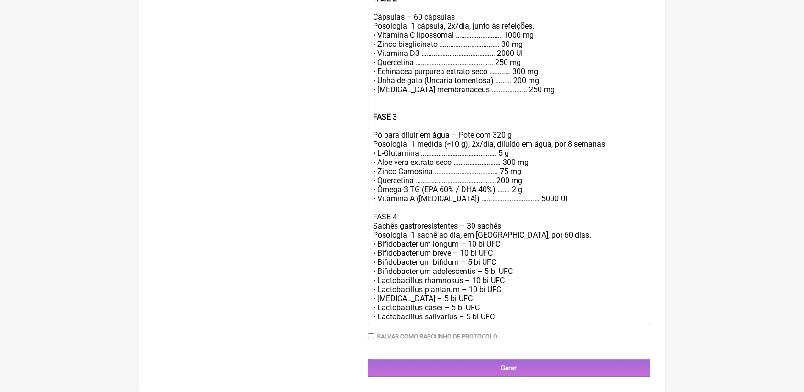
drag, startPoint x: 593, startPoint y: 317, endPoint x: 649, endPoint y: 301, distance: 57.8
click at [604, 318] on div "FASE 1 Cápsulas gastroresistentes – 60 cápsulas Posologia: 1 cápsula, 2x/dia, 3…" at bounding box center [508, 57] width 272 height 527
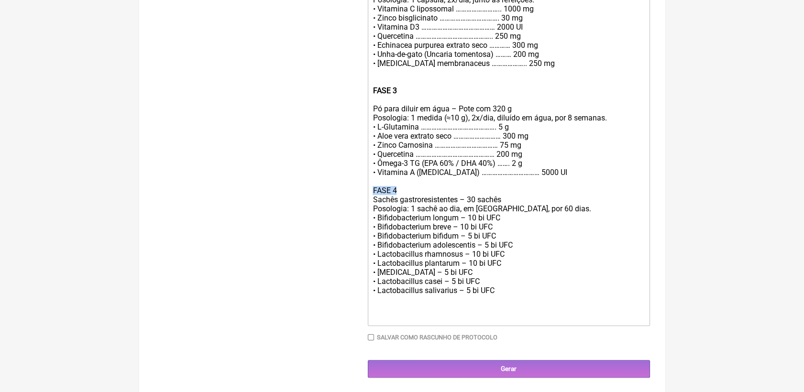
drag, startPoint x: 397, startPoint y: 214, endPoint x: 371, endPoint y: 210, distance: 26.2
click at [371, 210] on trix-editor "FASE 1 Cápsulas gastroresistentes – 60 cápsulas Posologia: 1 cápsula, 2x/dia, 3…" at bounding box center [509, 45] width 282 height 561
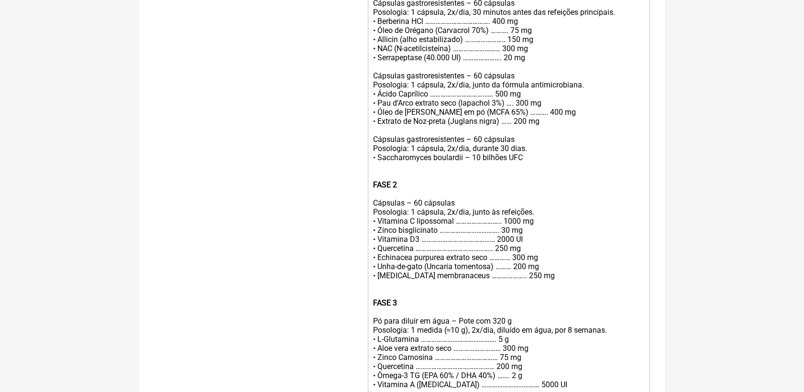
scroll to position [289, 0]
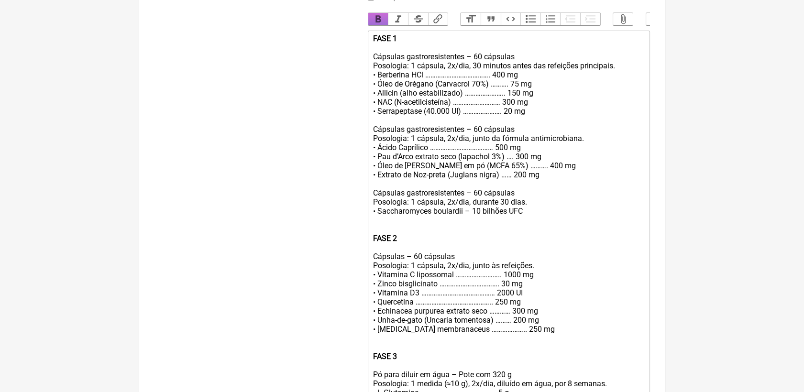
click at [372, 25] on button "Bold" at bounding box center [378, 19] width 20 height 12
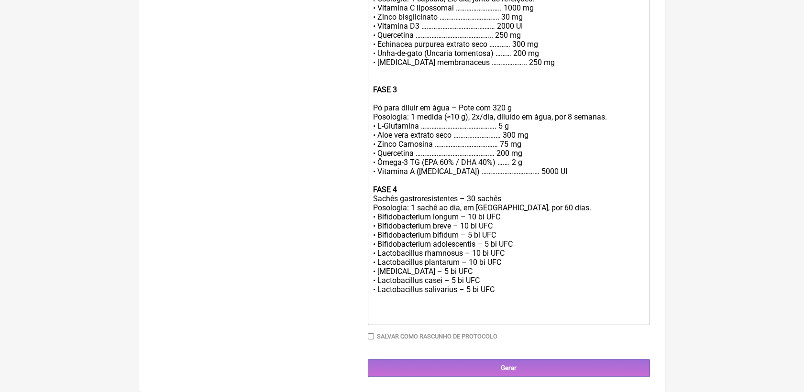
scroll to position [582, 0]
click at [539, 304] on div "FASE 1 Cápsulas gastroresistentes – 60 cápsulas Posologia: 1 cápsula, 2x/dia, 3…" at bounding box center [508, 44] width 272 height 554
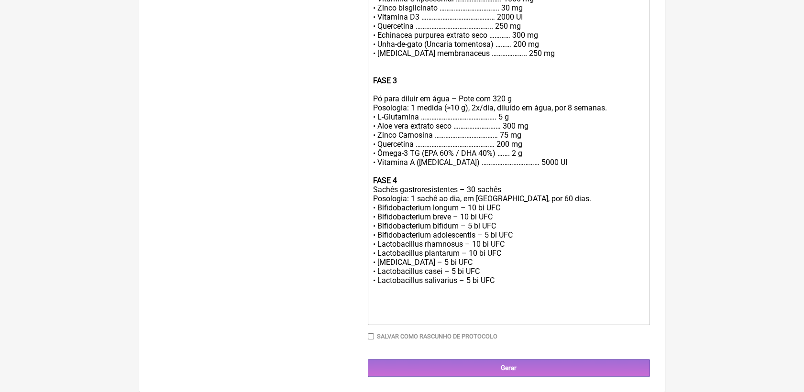
type trix-editor "<lor><ipsumd>SITA 0</consec><ad><el>Seddoeiu temporincididuntu – 48 laboreet<do…"
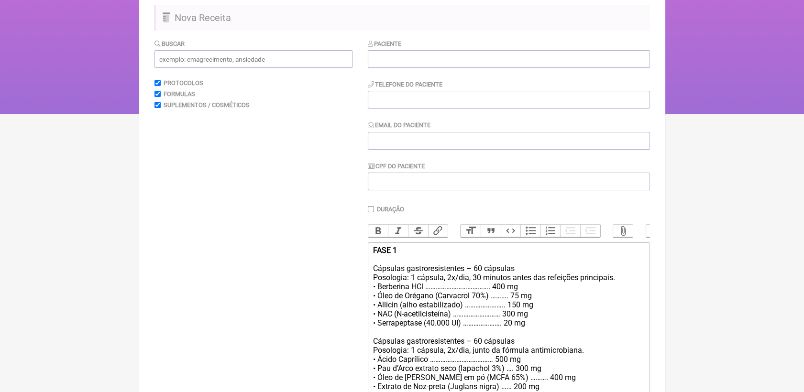
scroll to position [0, 0]
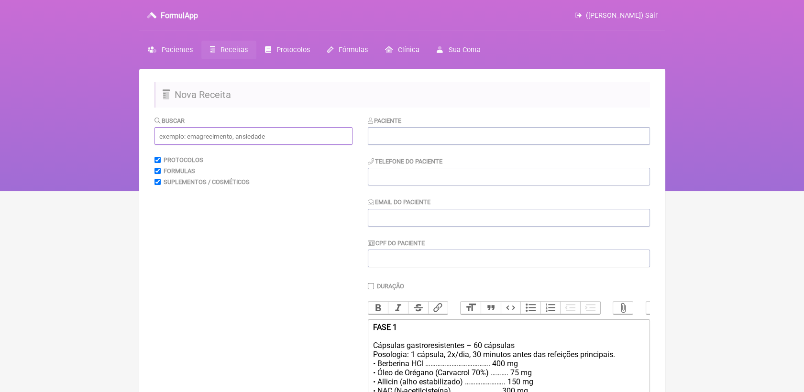
click at [245, 138] on input "text" at bounding box center [253, 136] width 198 height 18
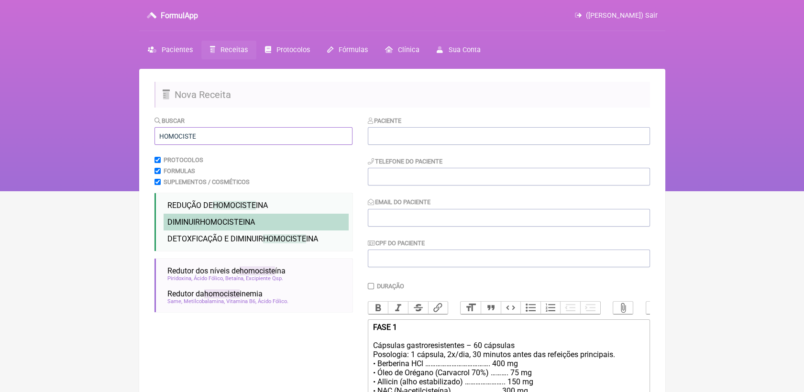
type input "HOMOCISTE"
click at [249, 221] on span "DIMINUIR HOMOCISTE INA" at bounding box center [210, 222] width 87 height 9
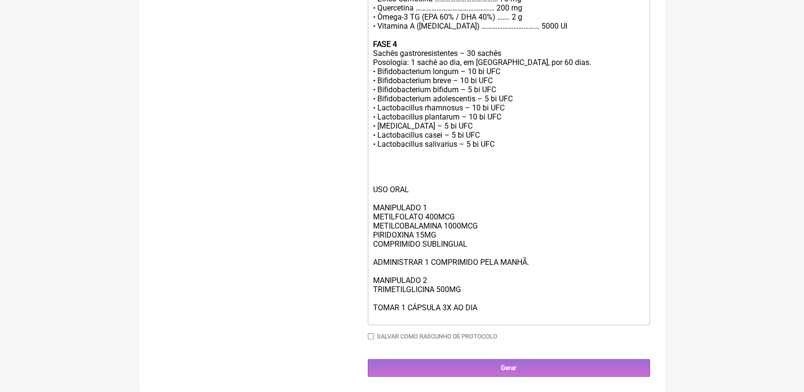
scroll to position [732, 0]
drag, startPoint x: 482, startPoint y: 307, endPoint x: 368, endPoint y: 283, distance: 117.4
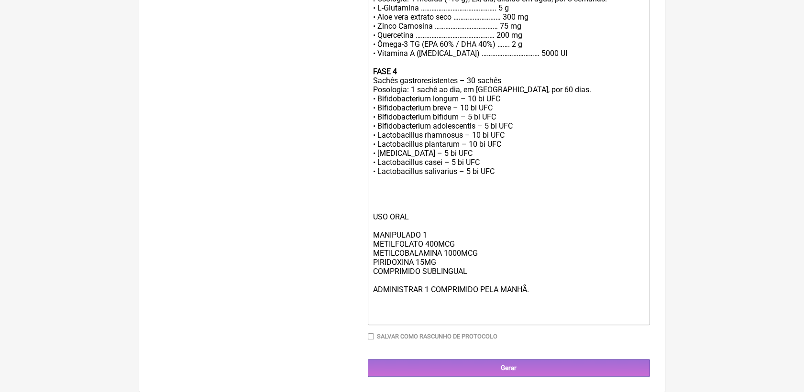
scroll to position [704, 0]
type trix-editor "<lor><ipsumd>SITA 8</consec><ad><el>Seddoeiu temporincididuntu – 56 laboreet<do…"
drag, startPoint x: 371, startPoint y: 209, endPoint x: 431, endPoint y: 228, distance: 63.2
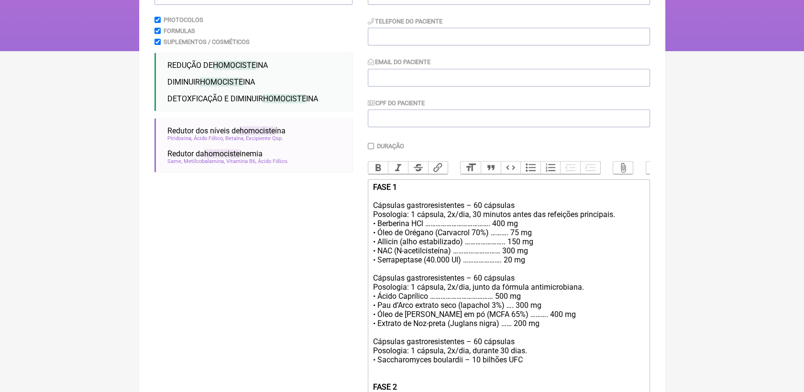
scroll to position [120, 0]
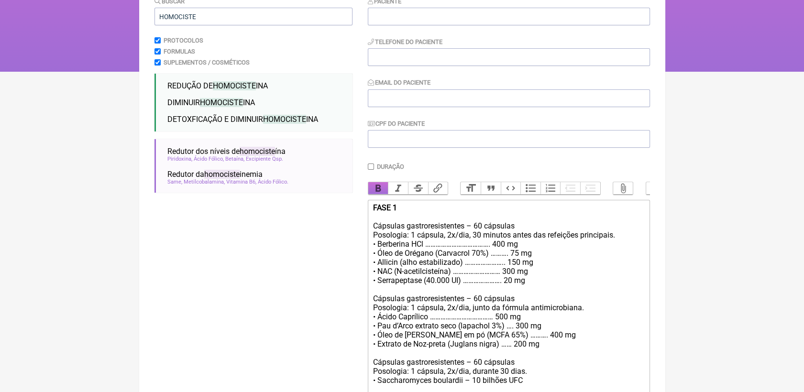
click at [380, 192] on button "Bold" at bounding box center [378, 188] width 20 height 12
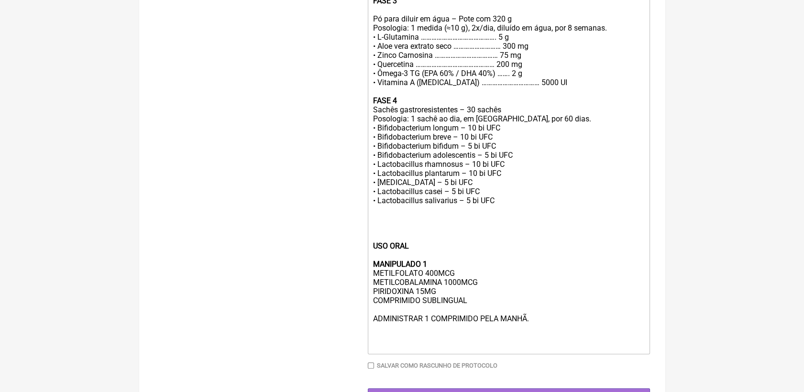
scroll to position [651, 0]
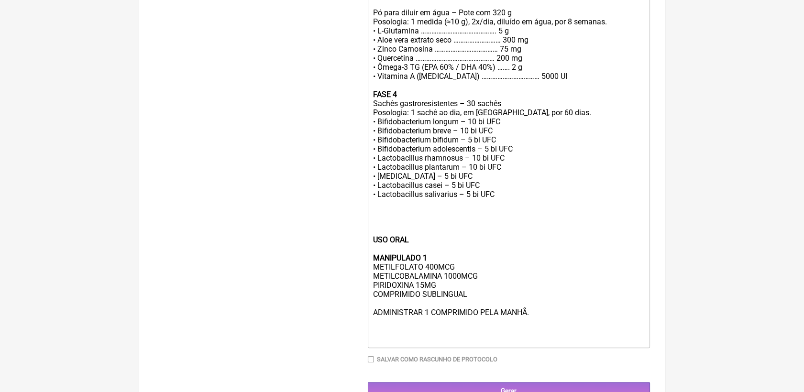
click at [581, 344] on div "USO ORAL MANIPULADO 1 METILFOLATO 400MCG METILCOBALAMINA 1000MCG [MEDICAL_DATA]…" at bounding box center [508, 289] width 272 height 109
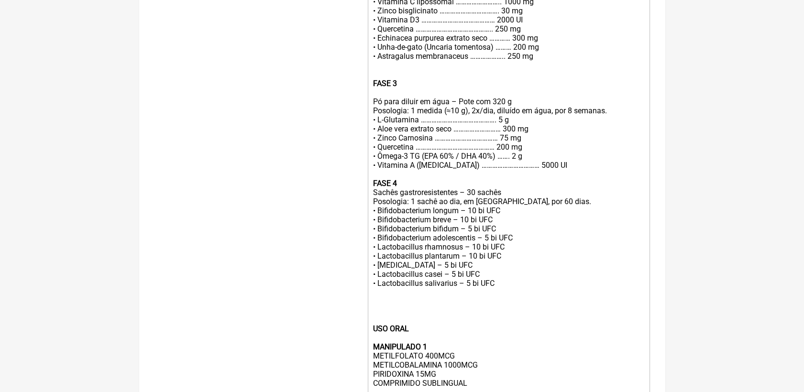
scroll to position [704, 0]
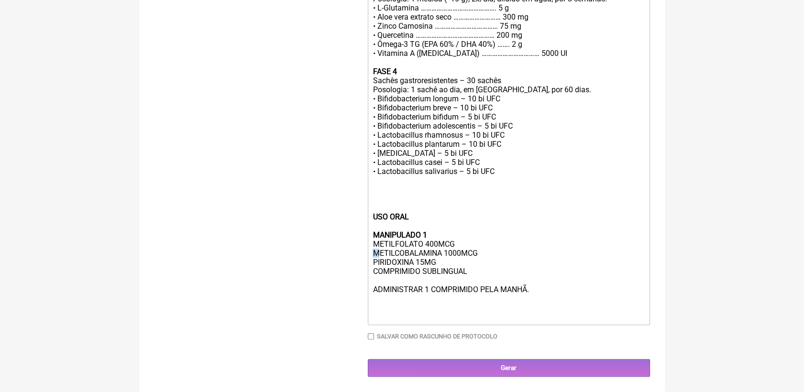
click at [378, 247] on div "USO ORAL MANIPULADO 1 METILFOLATO 400MCG METILCOBALAMINA 1000MCG [MEDICAL_DATA]…" at bounding box center [508, 266] width 272 height 109
drag, startPoint x: 370, startPoint y: 242, endPoint x: 442, endPoint y: 261, distance: 74.4
click at [559, 286] on div "USO ORAL MANIPULADO 1 METILFOLATO 400MCG METILCOBALAMINA 1000MCG [MEDICAL_DATA]…" at bounding box center [508, 266] width 272 height 109
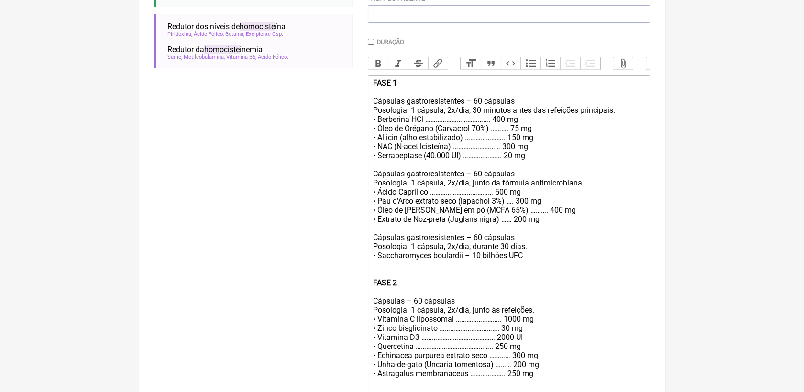
scroll to position [173, 0]
